Goal: Task Accomplishment & Management: Use online tool/utility

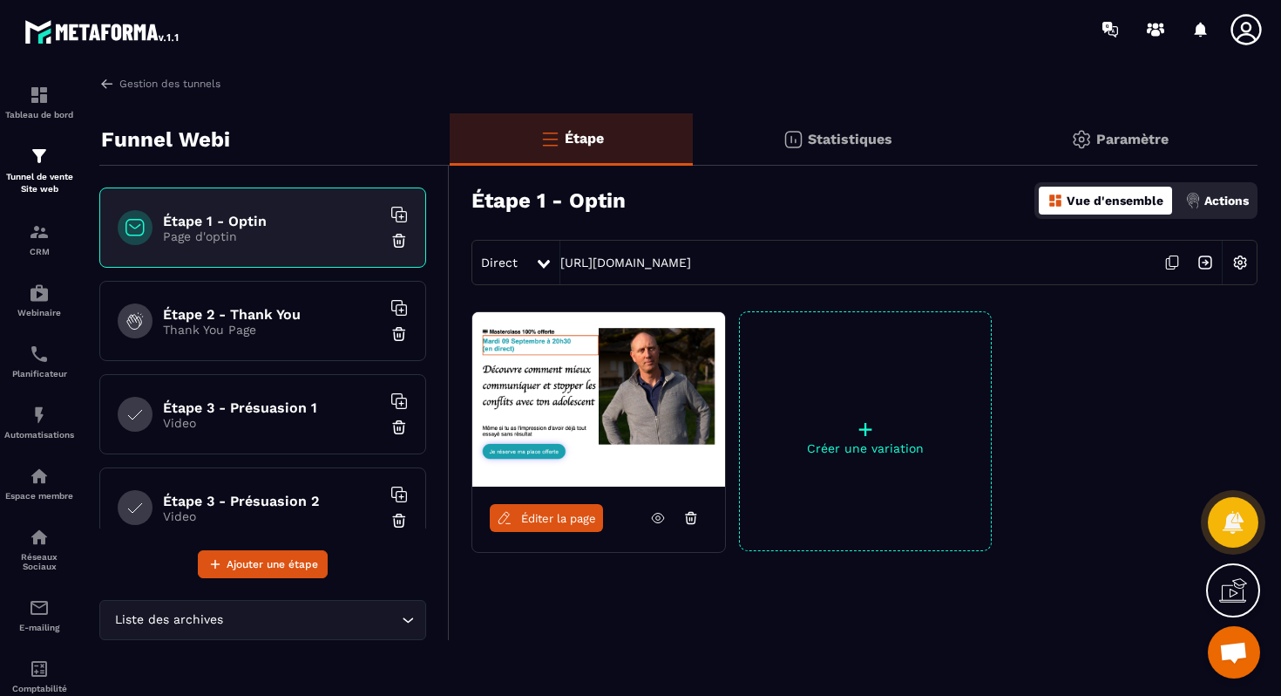
click at [295, 318] on h6 "Étape 2 - Thank You" at bounding box center [272, 314] width 218 height 17
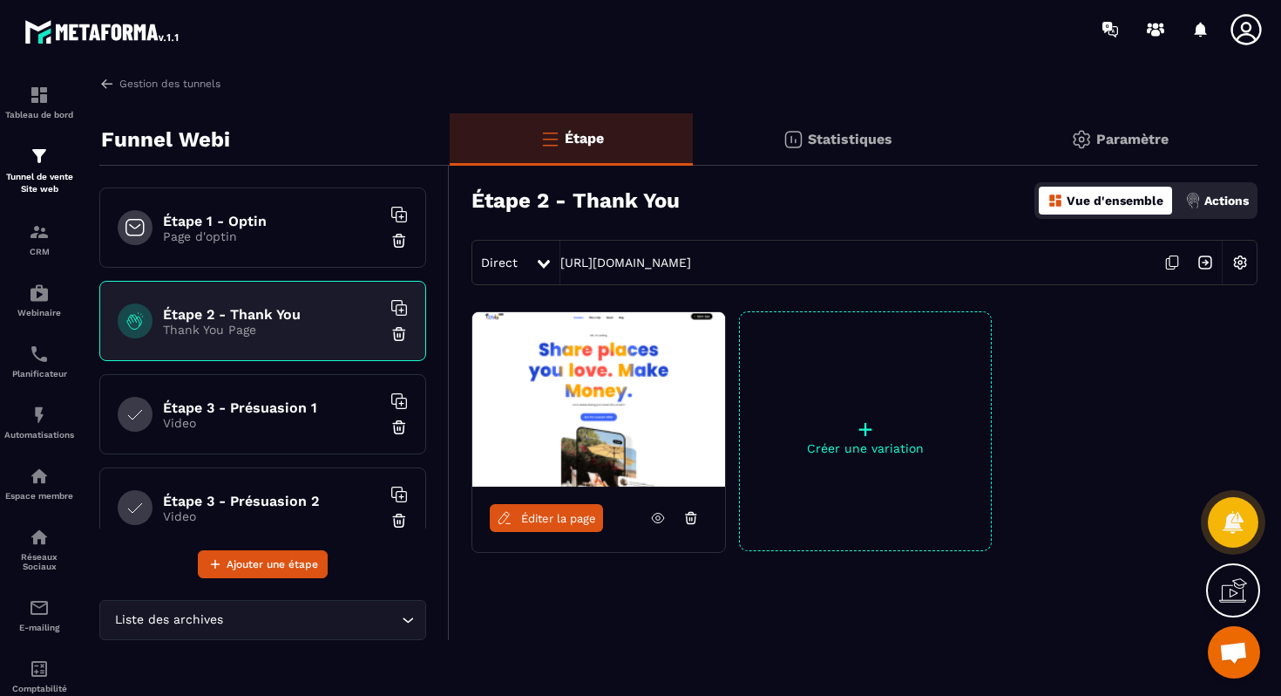
click at [658, 512] on icon at bounding box center [658, 518] width 16 height 16
click at [194, 221] on h6 "Étape 1 - Optin" at bounding box center [272, 221] width 218 height 17
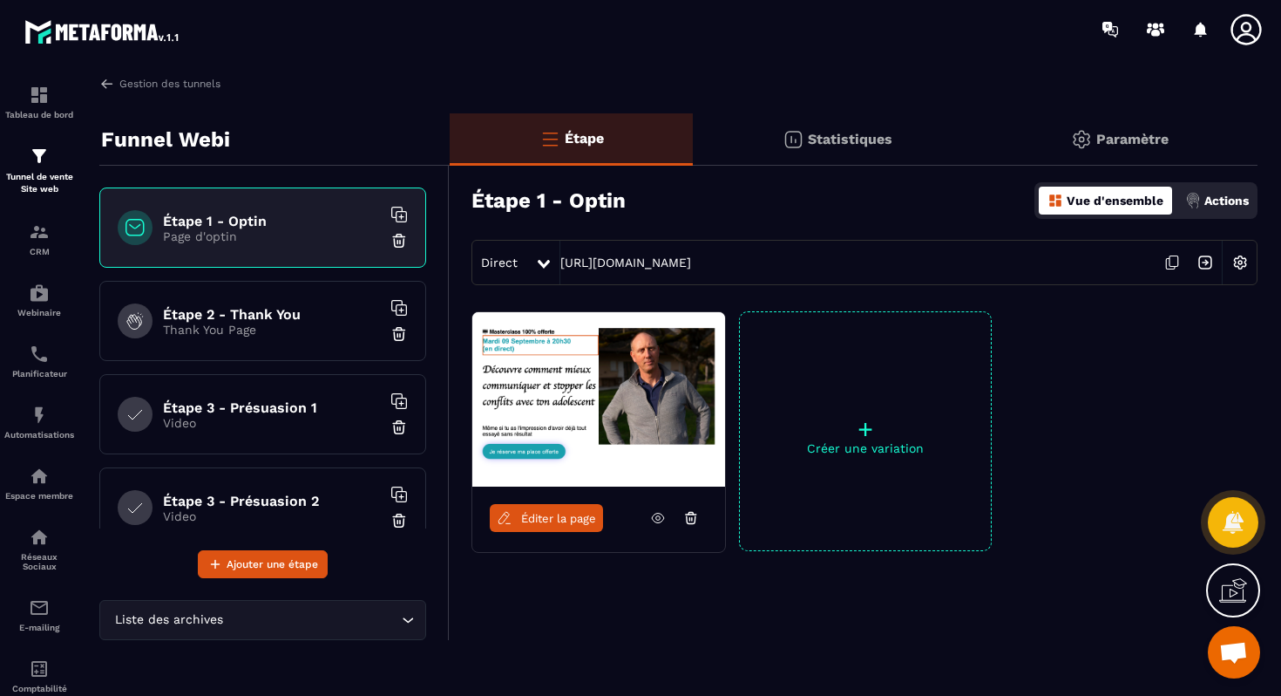
click at [825, 146] on p "Statistiques" at bounding box center [850, 139] width 85 height 17
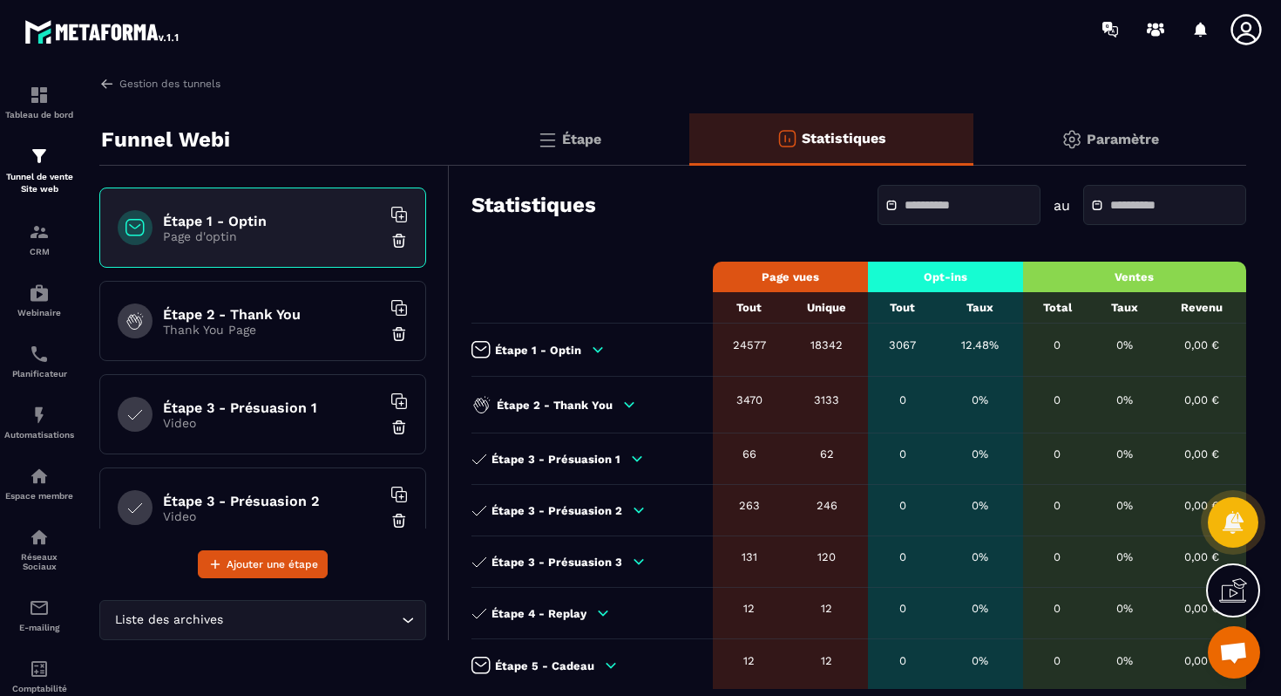
click at [948, 212] on input "text" at bounding box center [966, 205] width 122 height 13
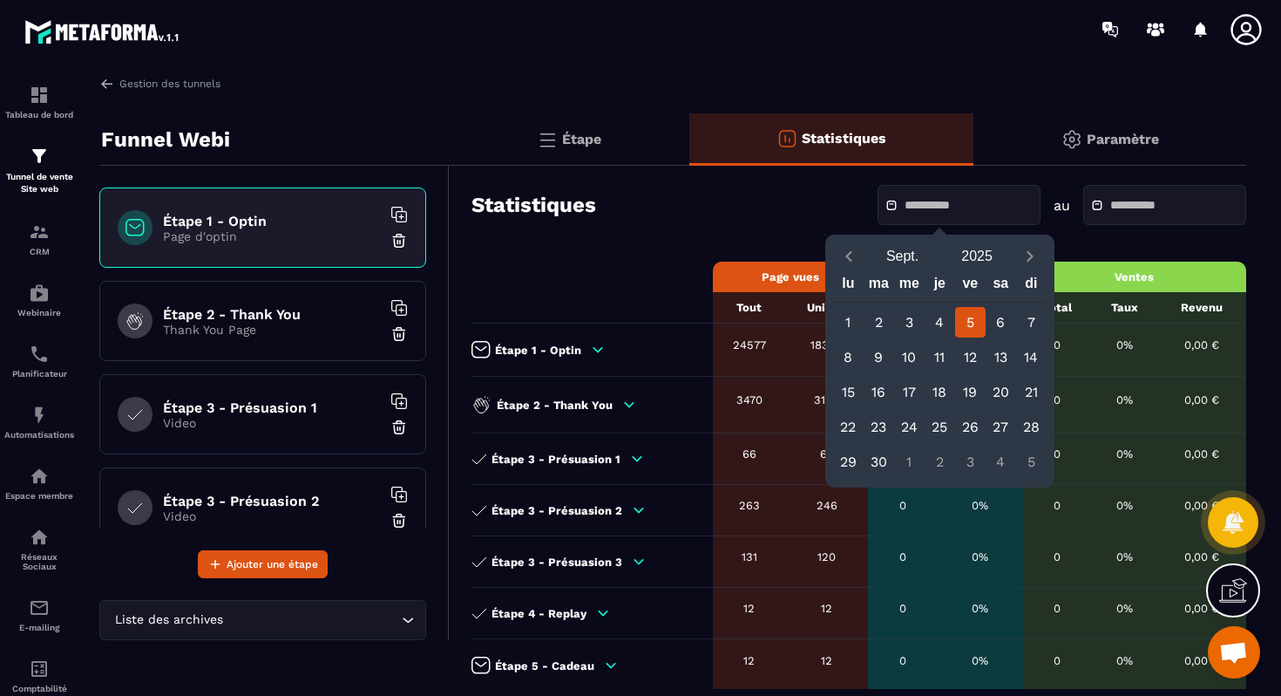
click at [969, 316] on div "5" at bounding box center [970, 322] width 31 height 31
type input "**********"
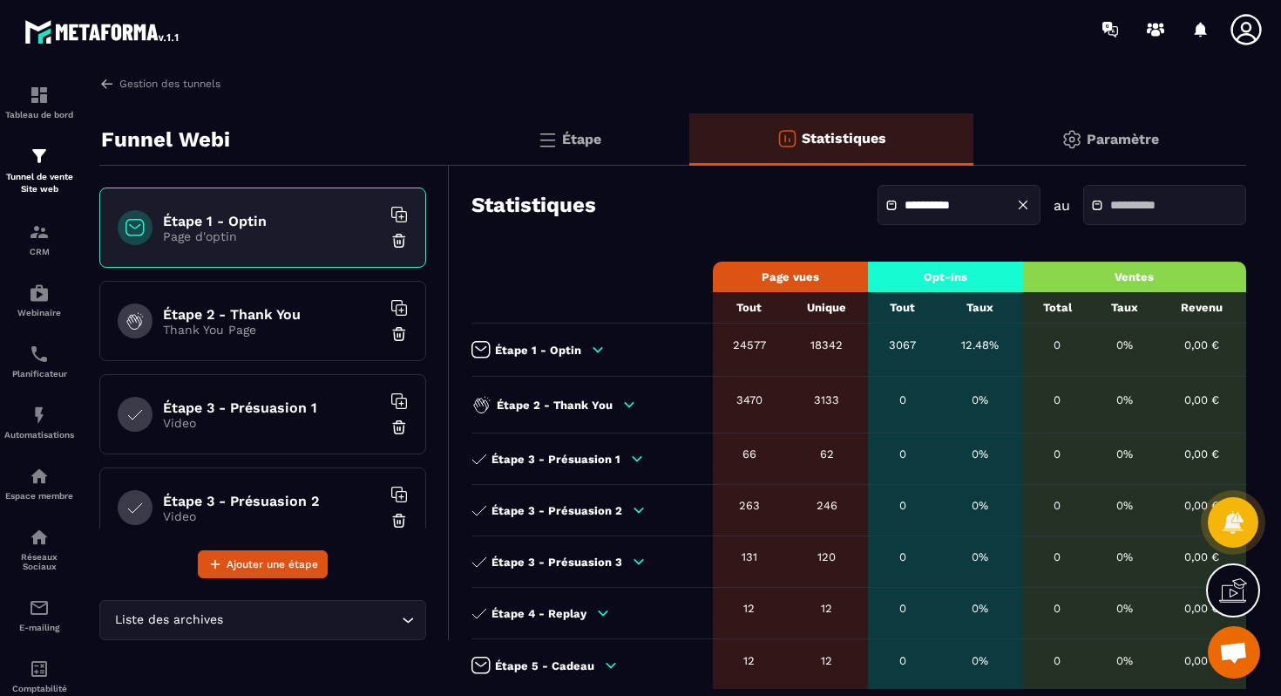
click at [1110, 200] on input "text" at bounding box center [1171, 205] width 122 height 13
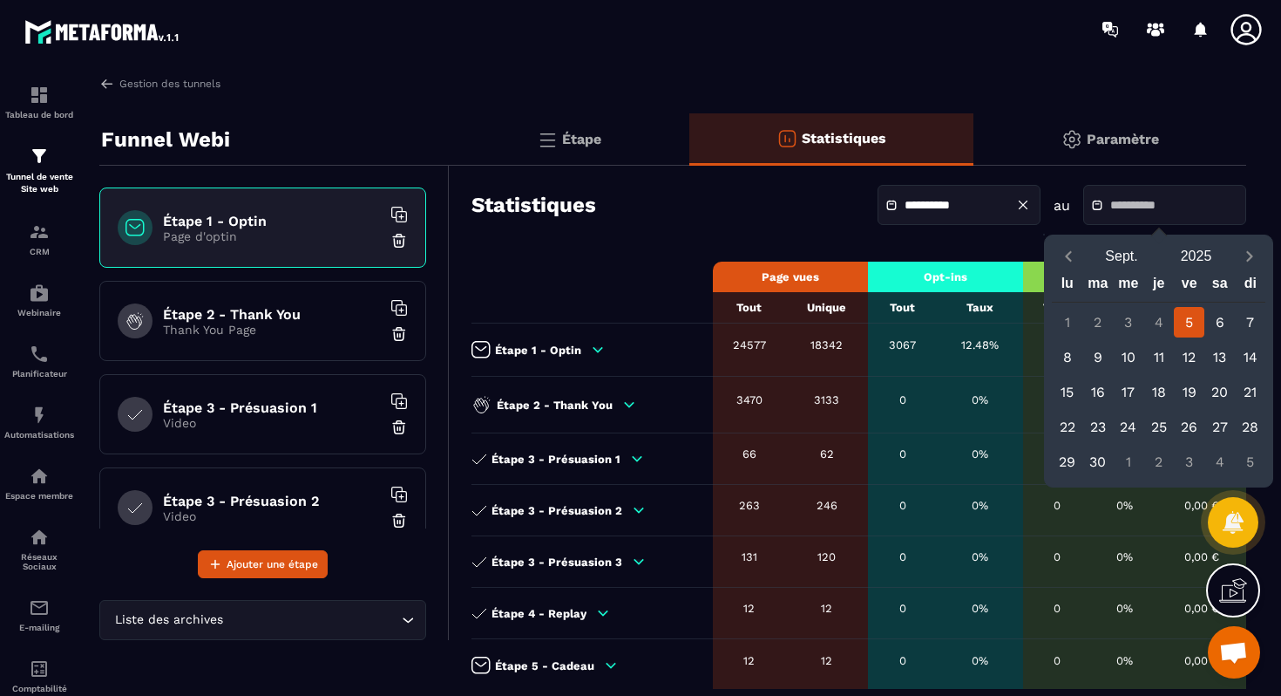
click at [1181, 316] on div "5" at bounding box center [1189, 322] width 31 height 31
type input "**********"
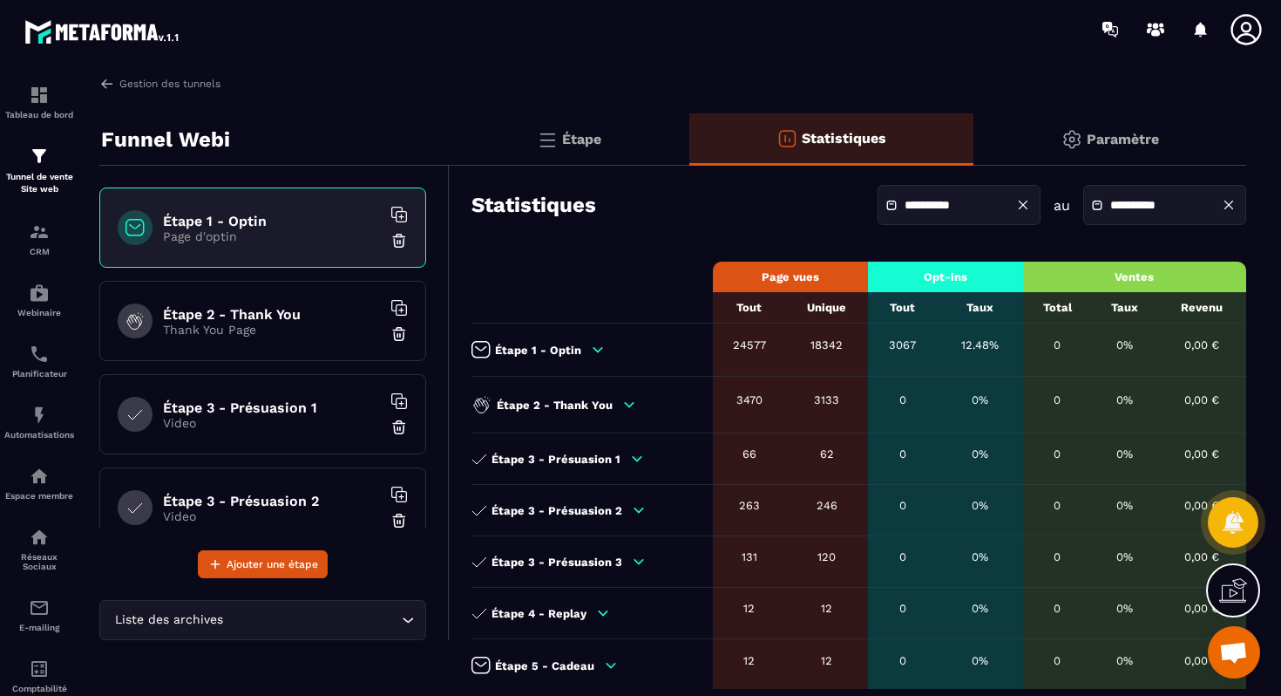
click at [737, 350] on div "24577" at bounding box center [750, 344] width 56 height 13
